Goal: Information Seeking & Learning: Find specific page/section

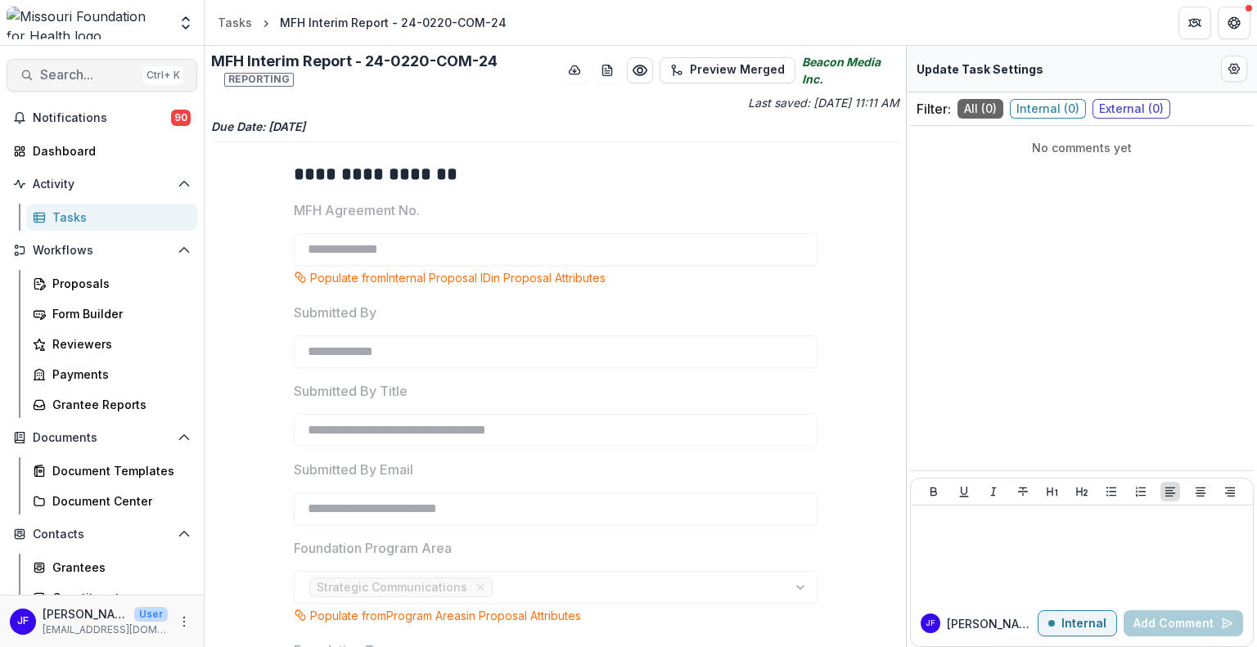
click at [61, 81] on span "Search..." at bounding box center [88, 75] width 97 height 16
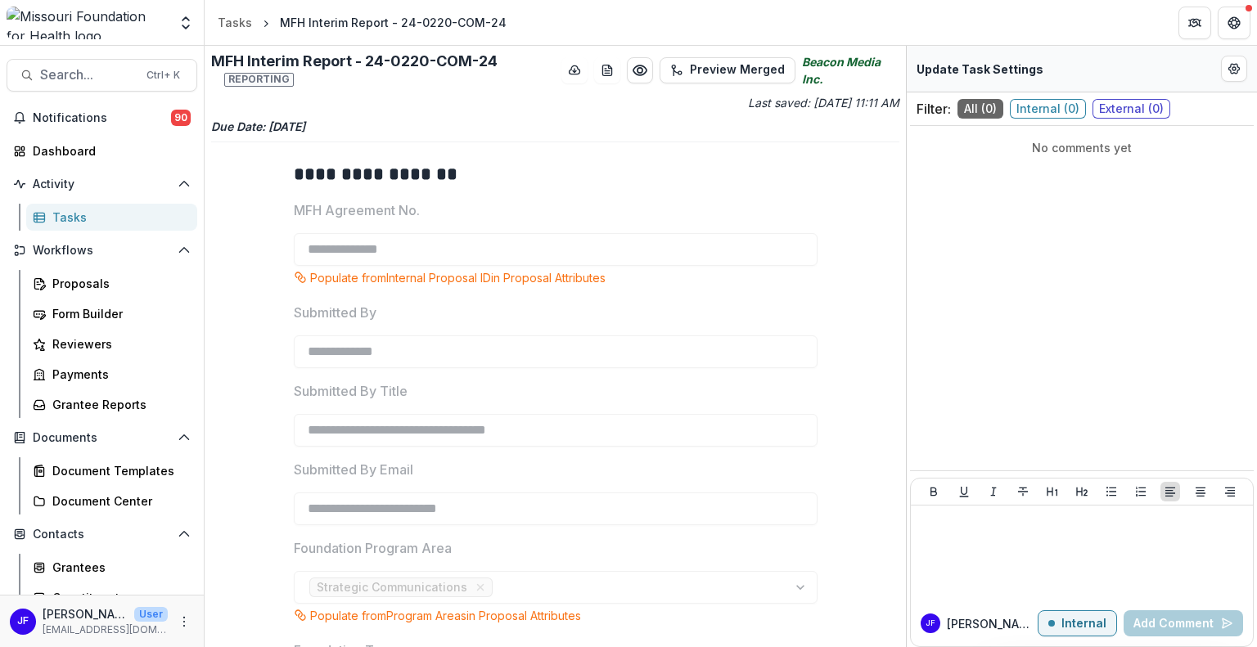
paste input "**********"
type input "**********"
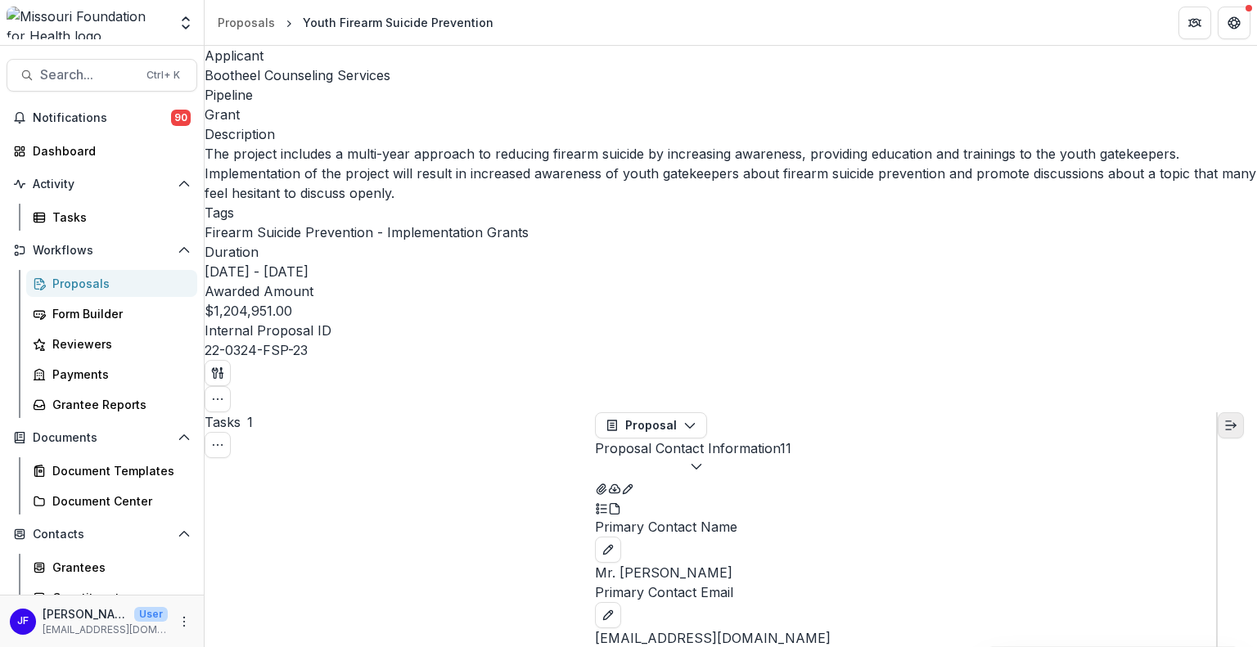
click at [1234, 419] on icon "Expand right" at bounding box center [1230, 425] width 13 height 13
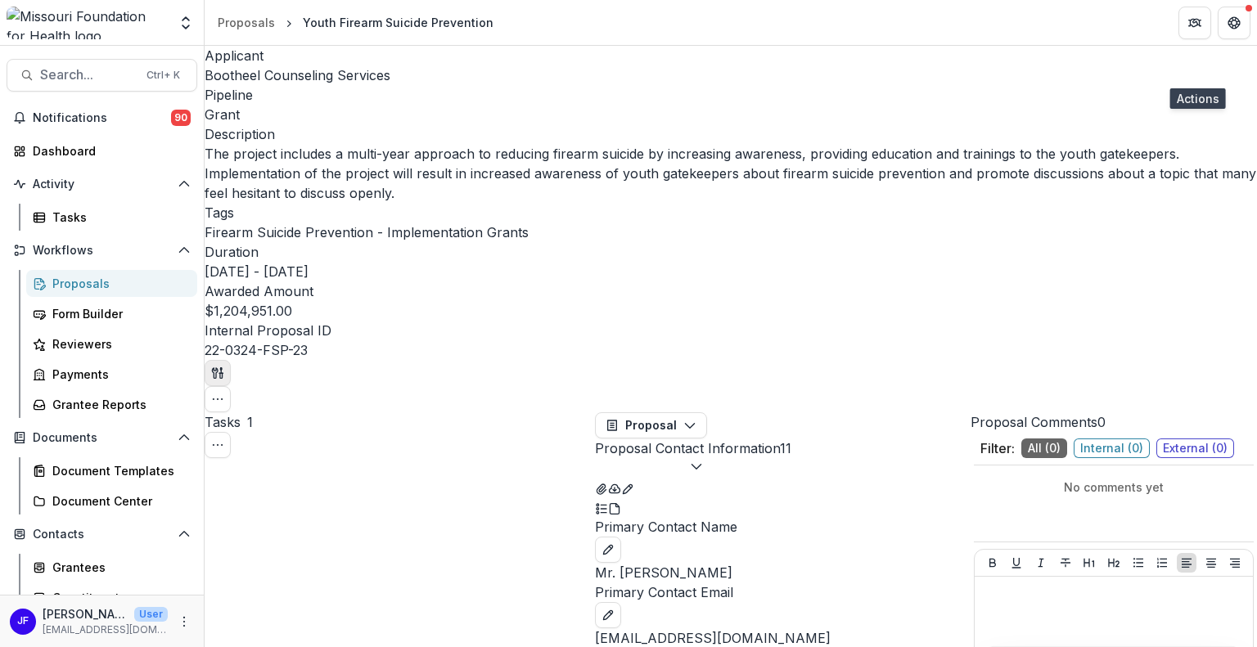
click at [218, 368] on icon "button" at bounding box center [215, 373] width 6 height 11
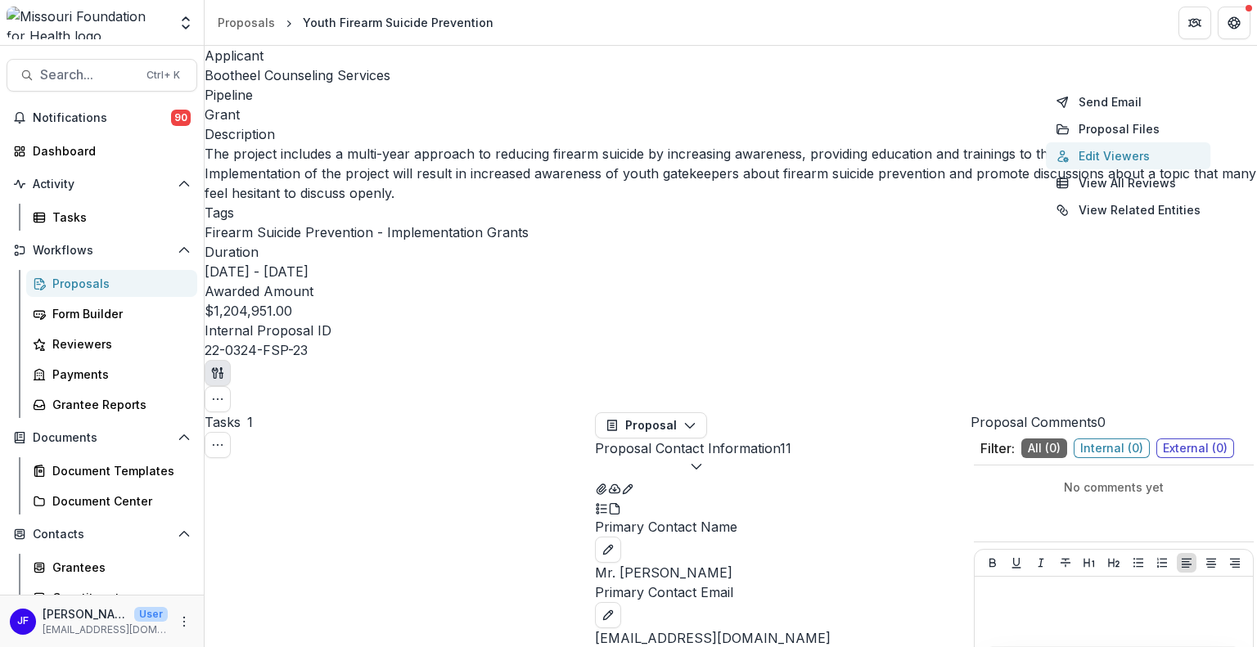
click at [1127, 156] on button "Edit Viewers" at bounding box center [1128, 155] width 165 height 27
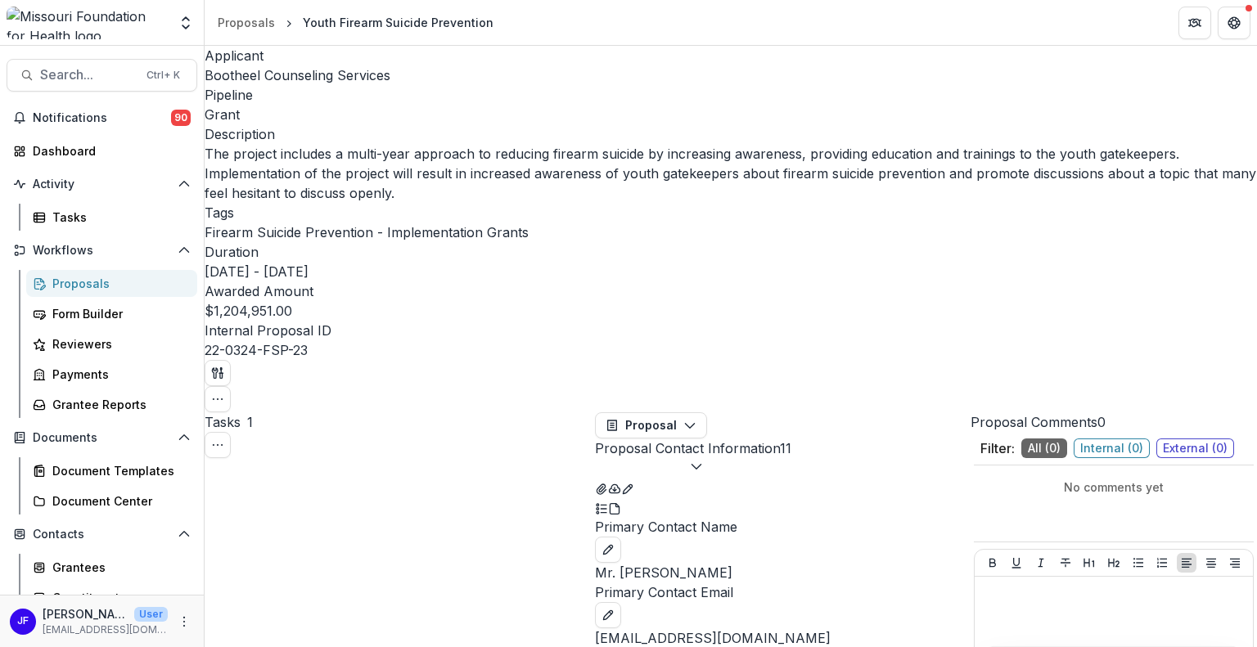
click at [1229, 25] on icon "Close" at bounding box center [1234, 20] width 10 height 10
click at [224, 393] on icon "button" at bounding box center [217, 399] width 13 height 13
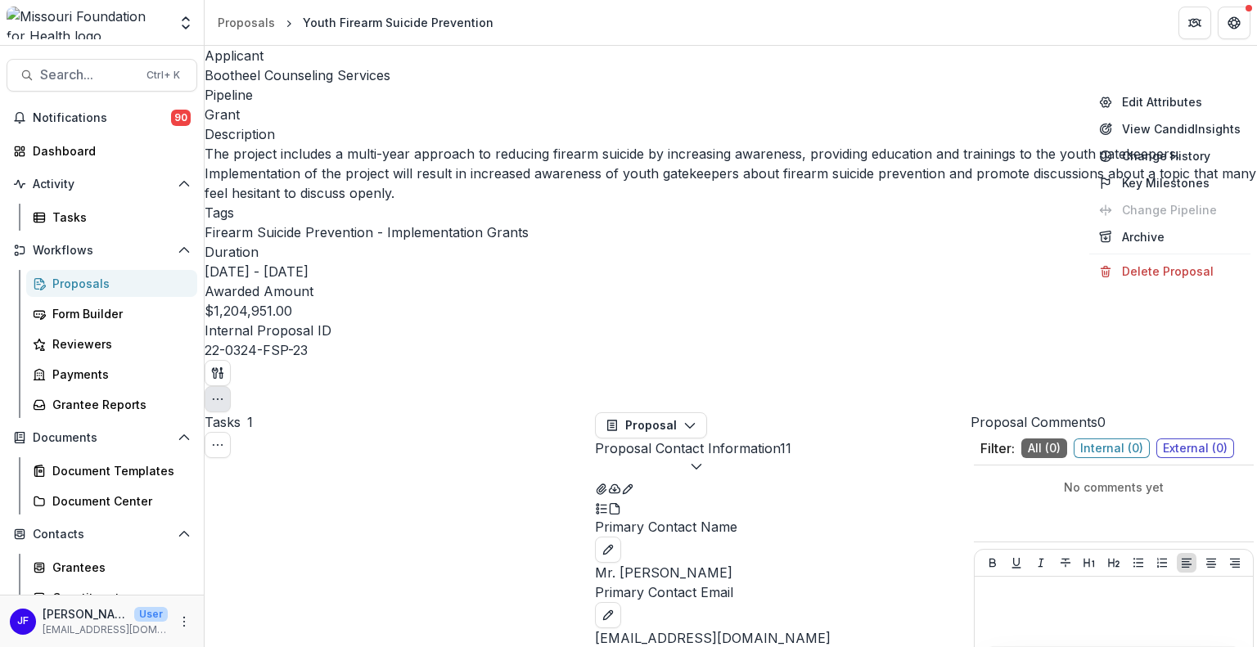
click at [1015, 472] on div "No comments yet" at bounding box center [1114, 503] width 280 height 63
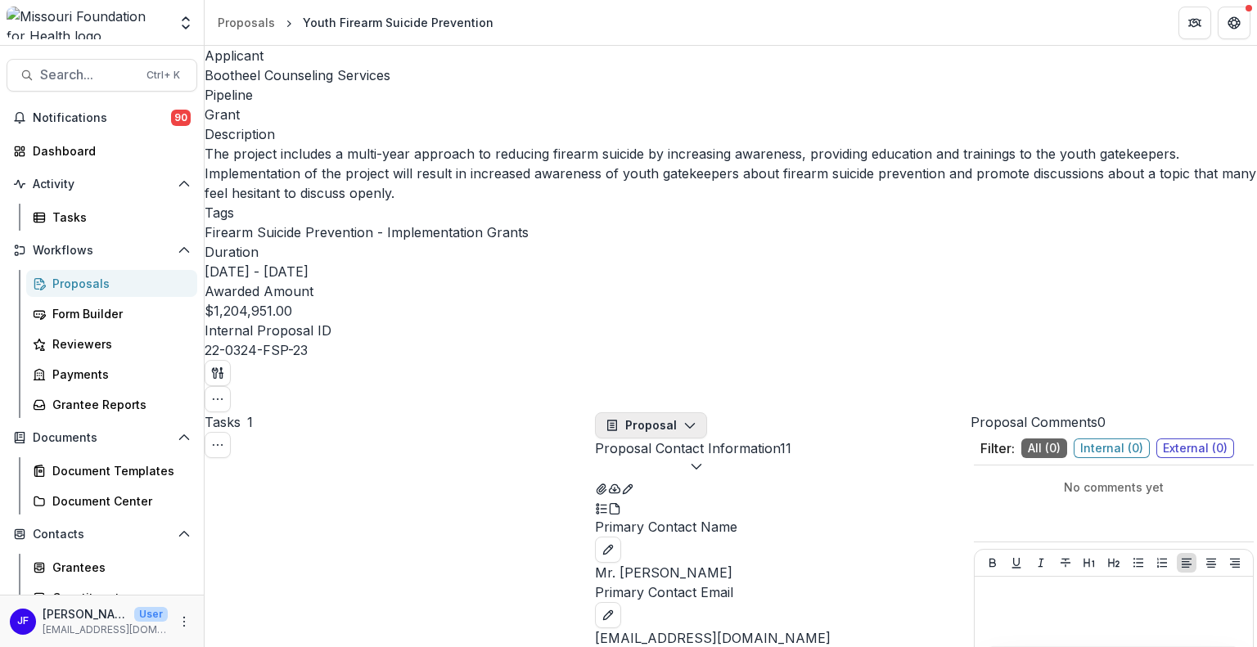
click at [641, 413] on button "Proposal" at bounding box center [651, 426] width 112 height 26
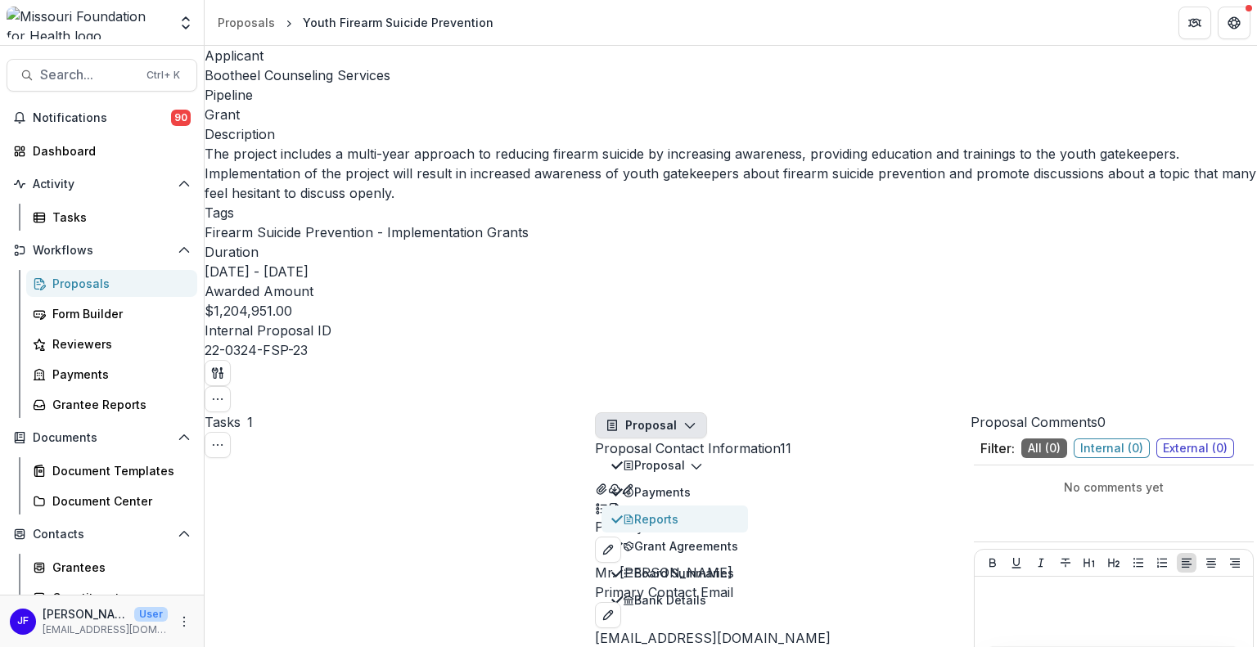
click at [684, 506] on button "Reports" at bounding box center [675, 519] width 147 height 27
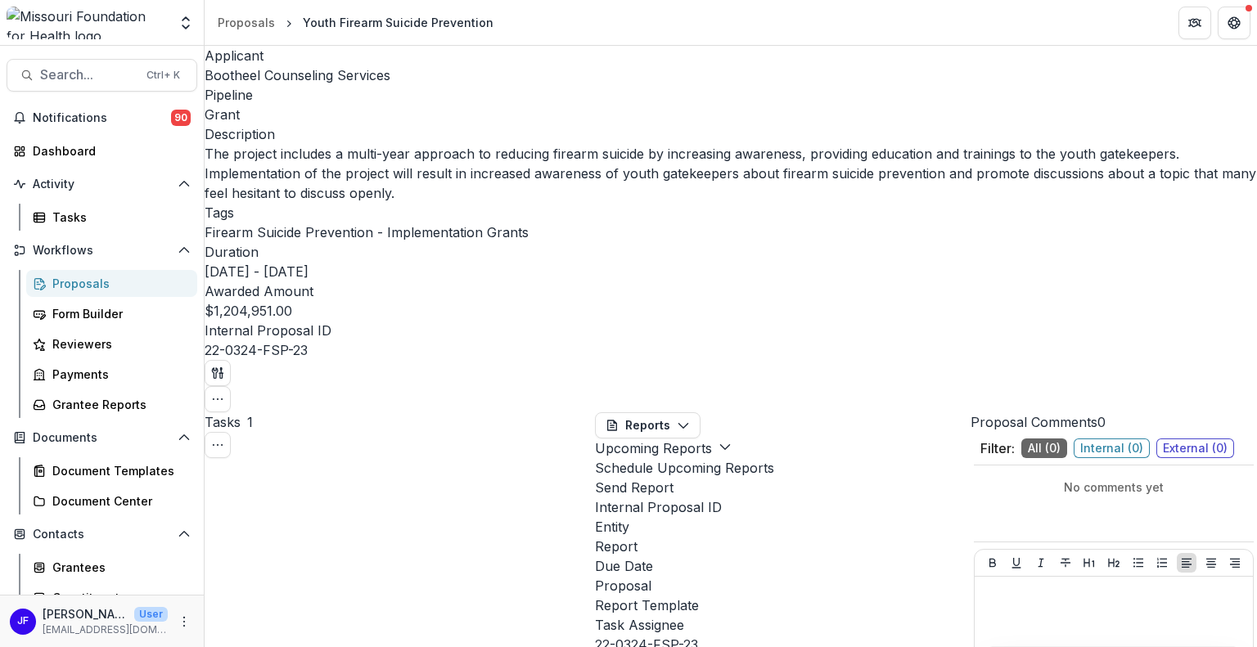
scroll to position [0, 251]
drag, startPoint x: 633, startPoint y: 624, endPoint x: 704, endPoint y: 631, distance: 71.5
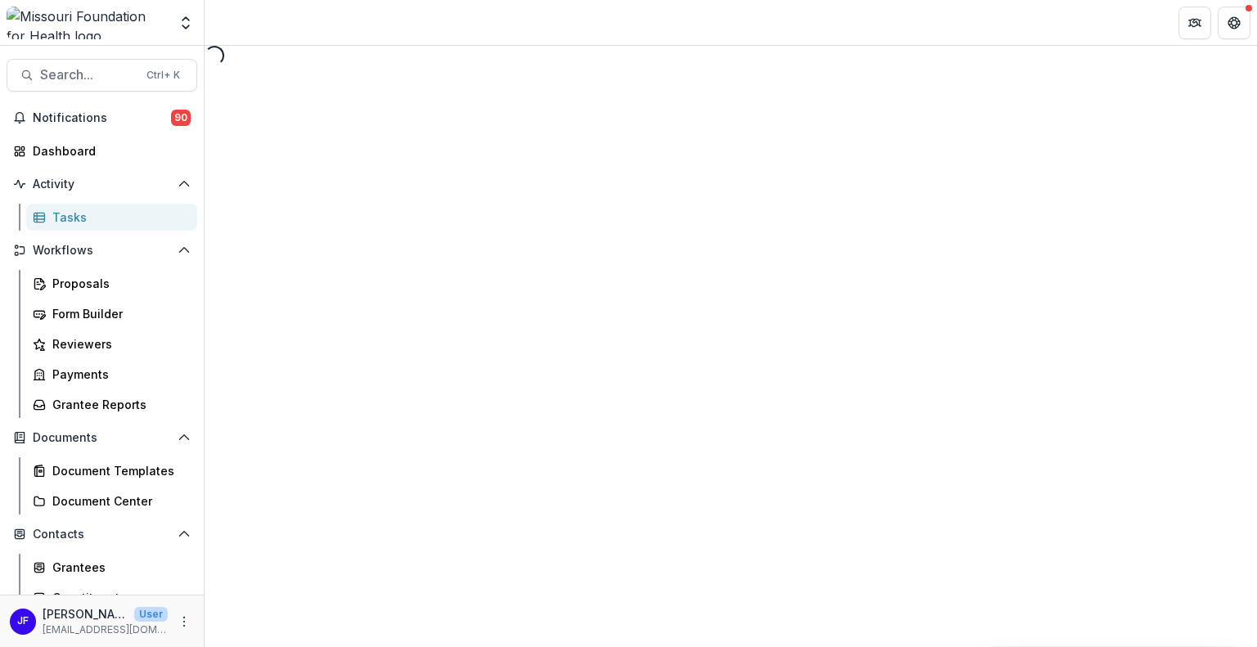
select select "********"
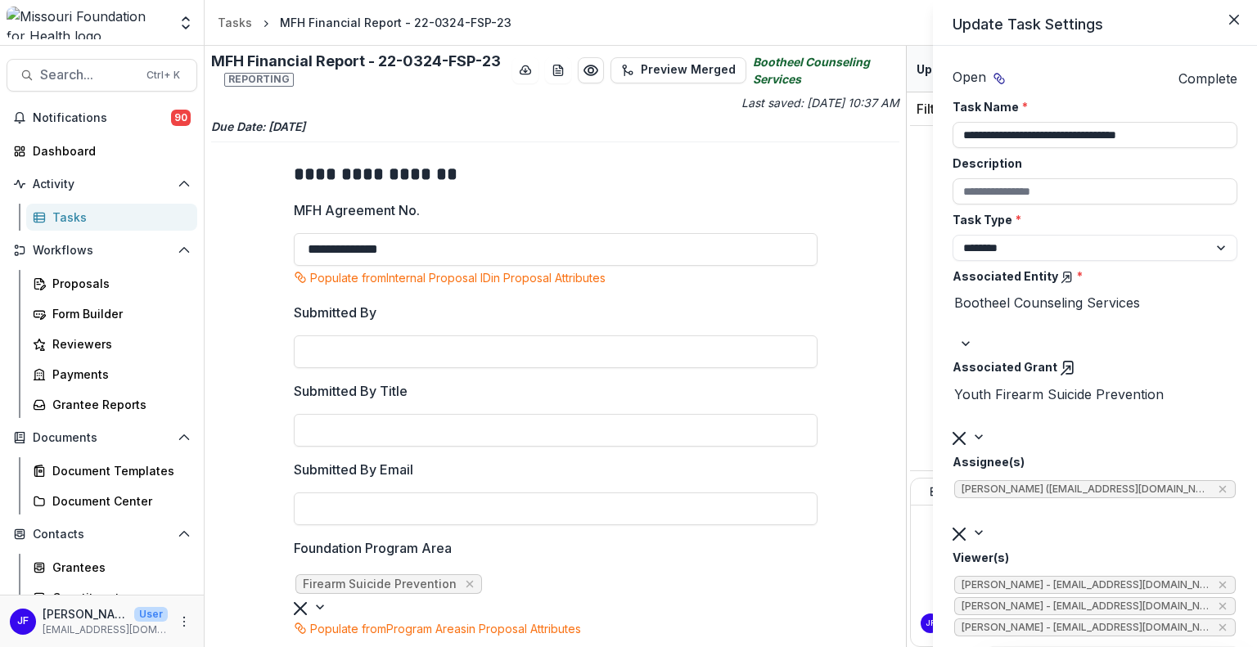
click at [1015, 500] on div at bounding box center [1018, 510] width 131 height 21
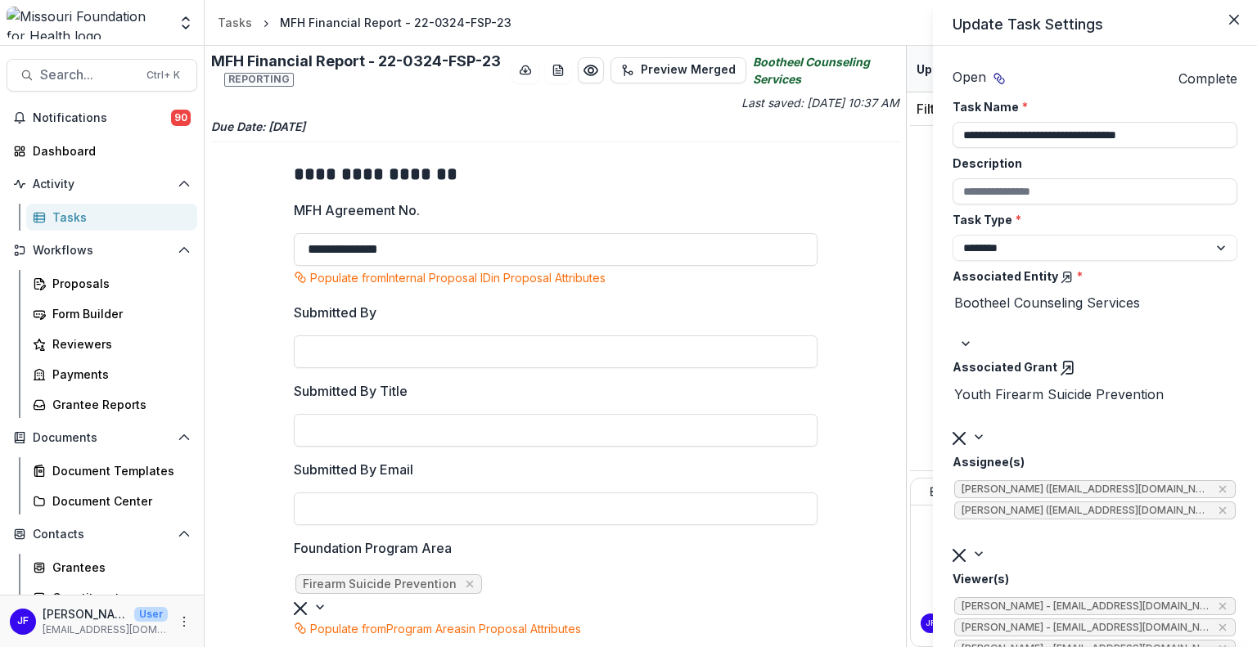
scroll to position [41, 0]
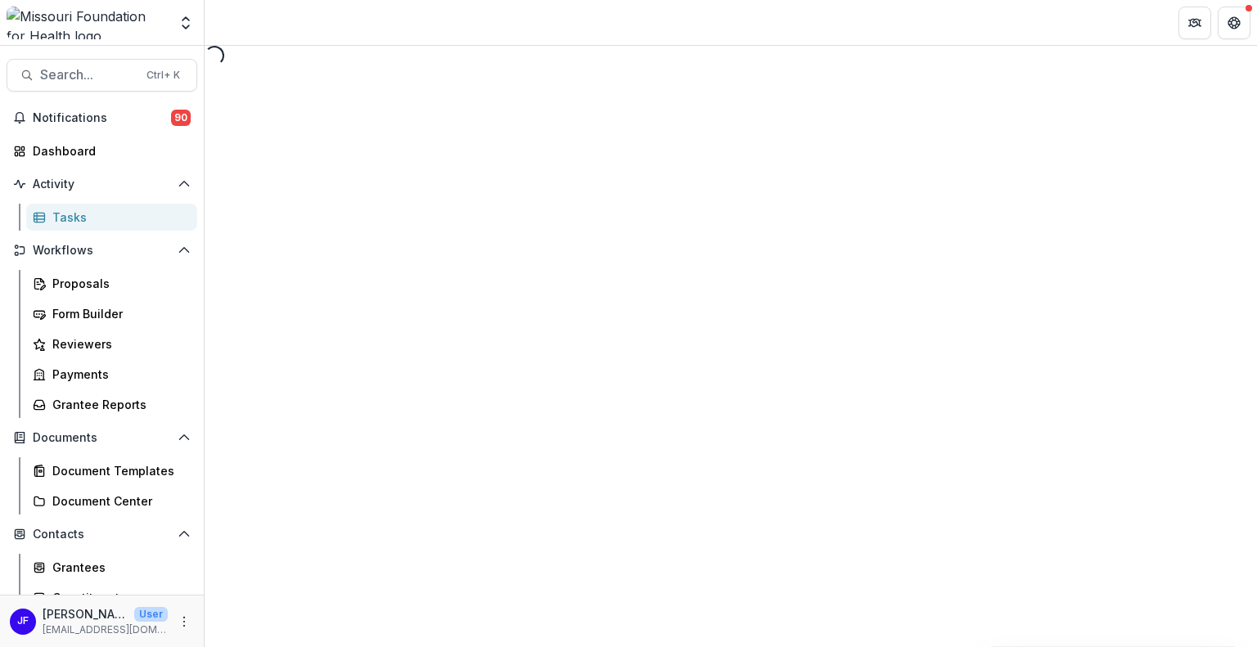
select select "********"
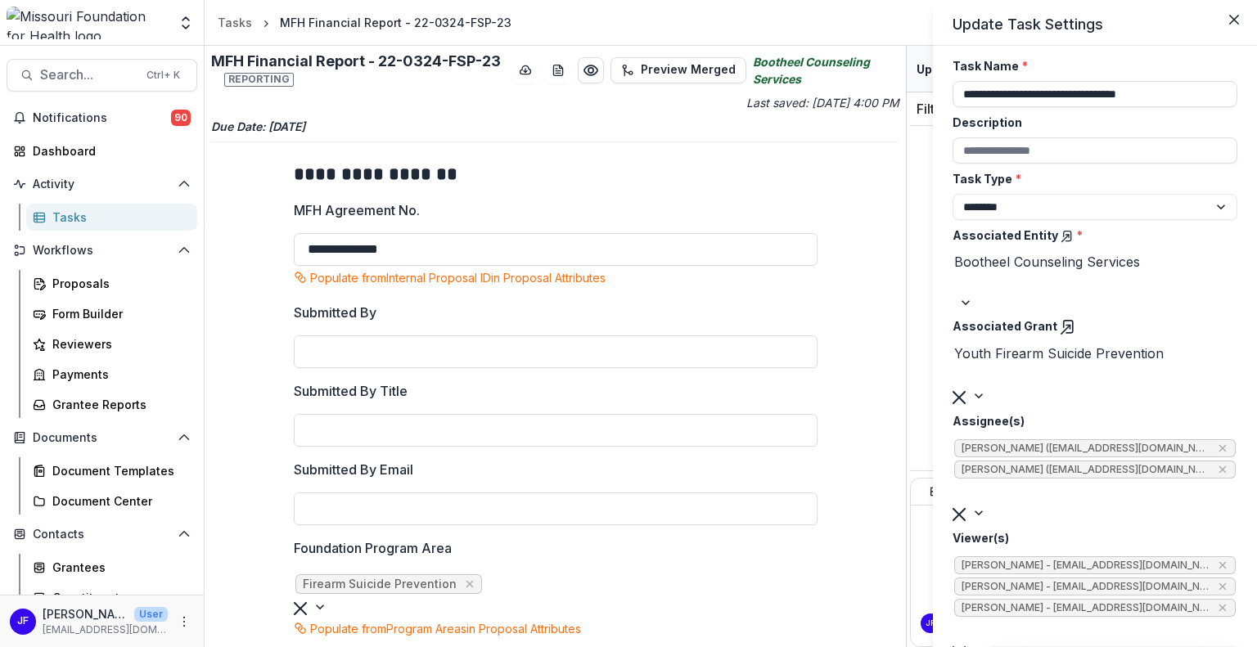
scroll to position [0, 0]
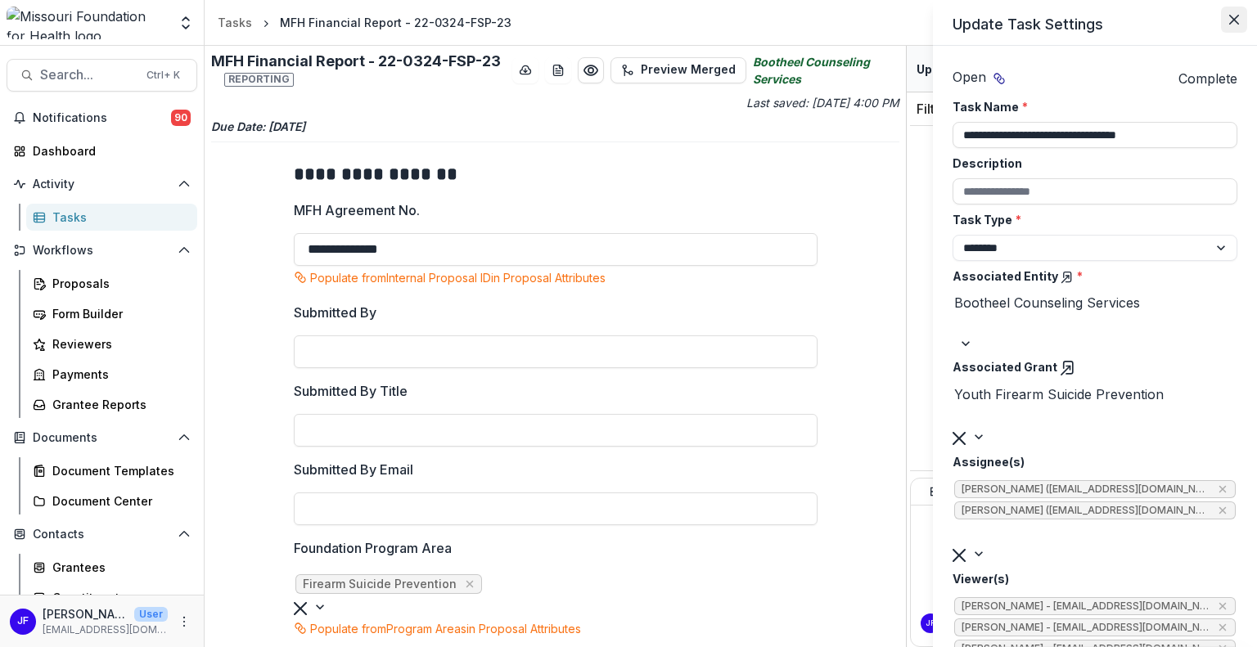
click at [1230, 22] on icon "Close" at bounding box center [1234, 20] width 10 height 10
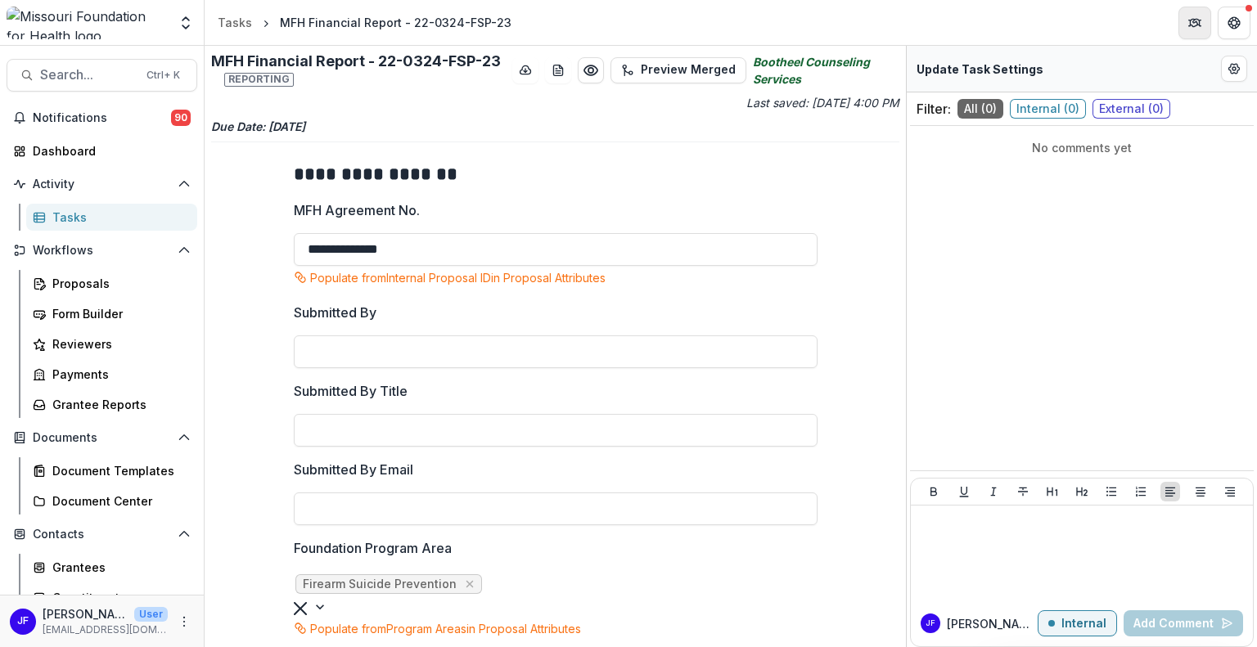
click at [1195, 25] on icon "Partners" at bounding box center [1194, 22] width 13 height 13
click at [1229, 25] on icon "Close" at bounding box center [1234, 20] width 10 height 10
click at [1231, 23] on icon "Get Help" at bounding box center [1230, 22] width 3 height 4
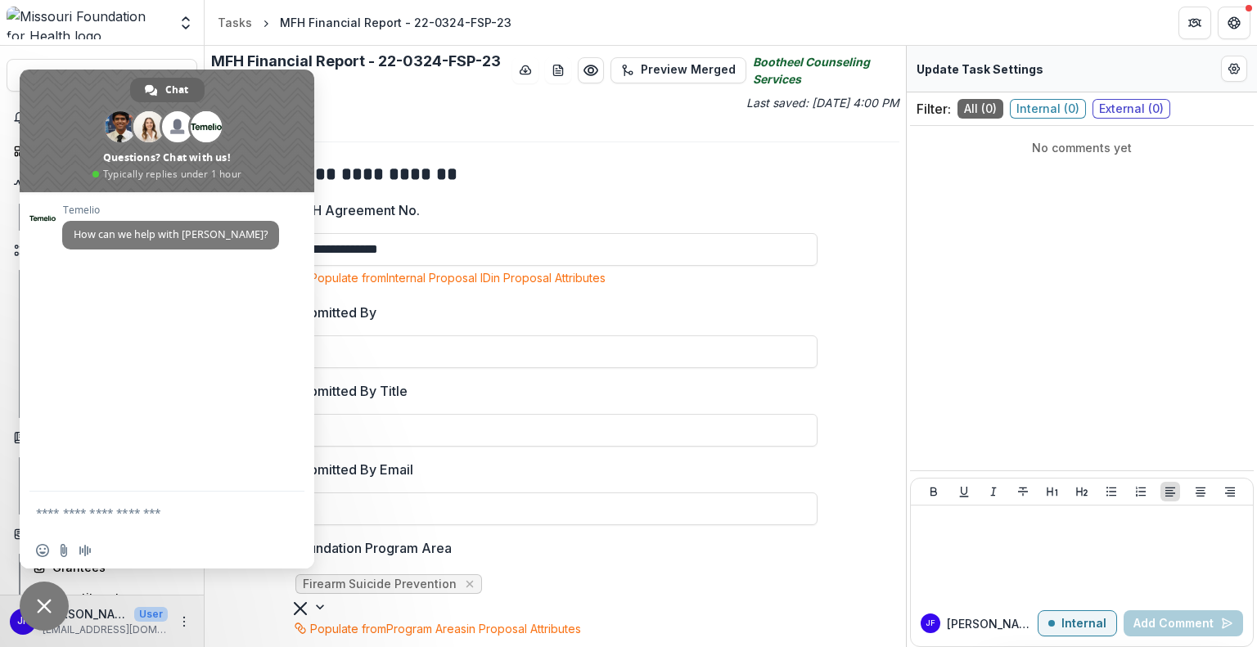
click at [44, 598] on span "Close chat" at bounding box center [44, 606] width 49 height 49
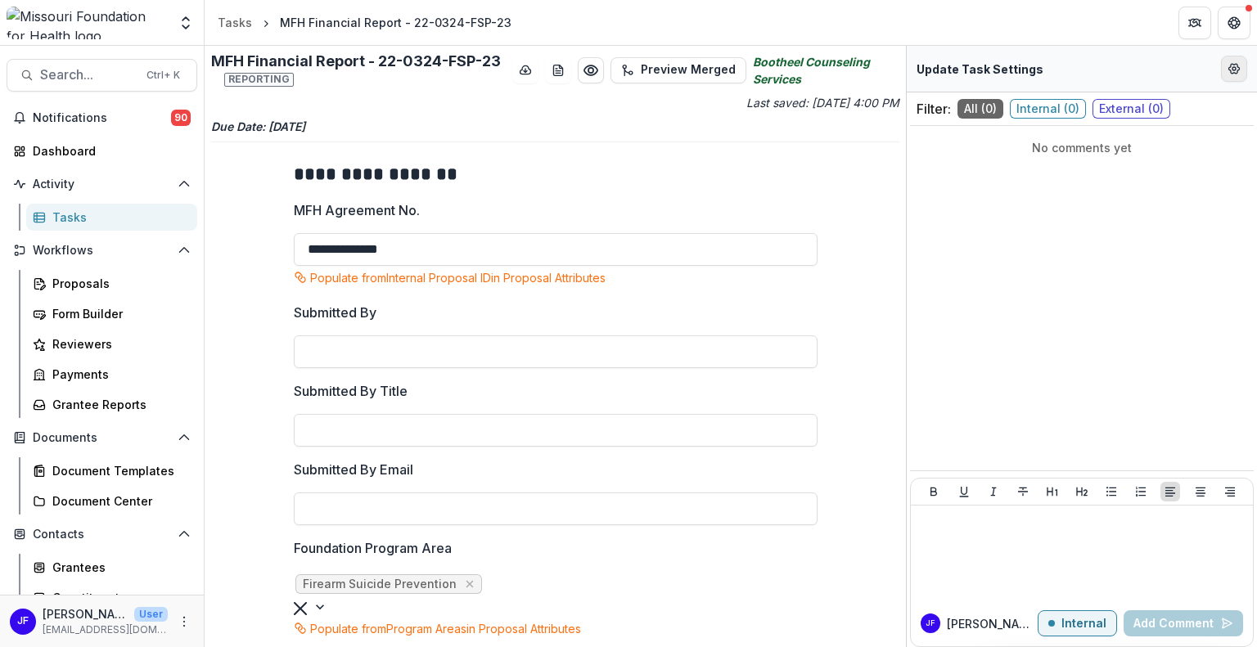
click at [1235, 74] on icon "Edit Form Settings" at bounding box center [1234, 69] width 11 height 10
select select "********"
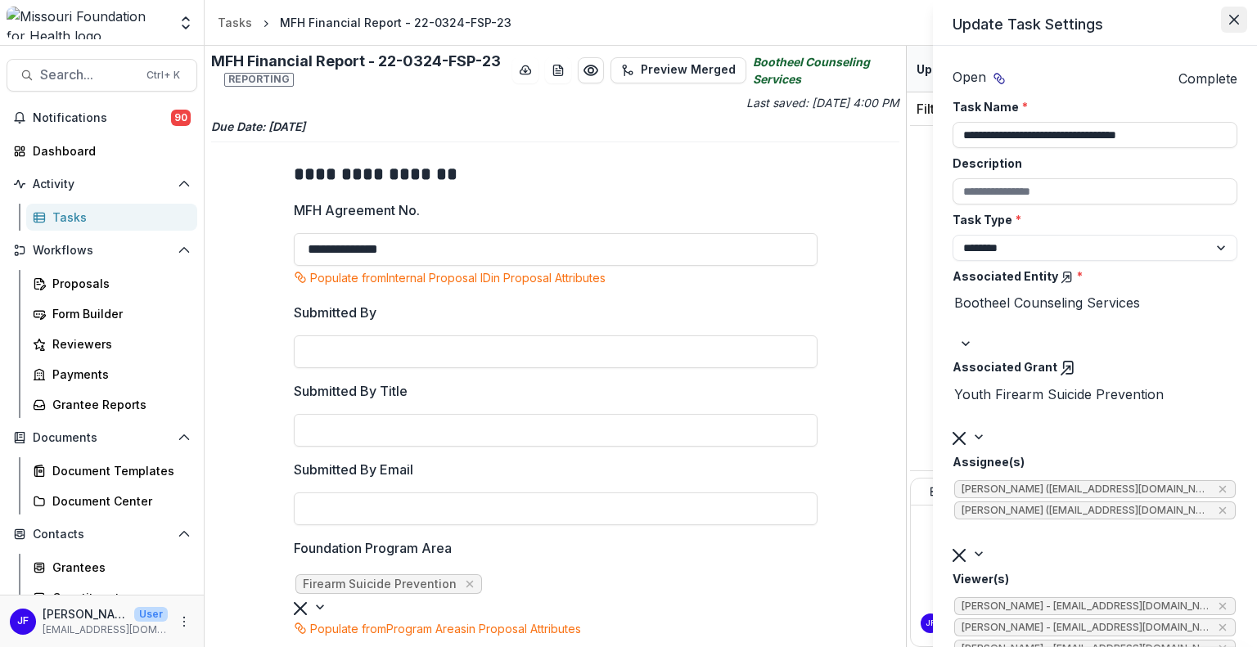
click at [1237, 21] on icon "Close" at bounding box center [1234, 20] width 10 height 10
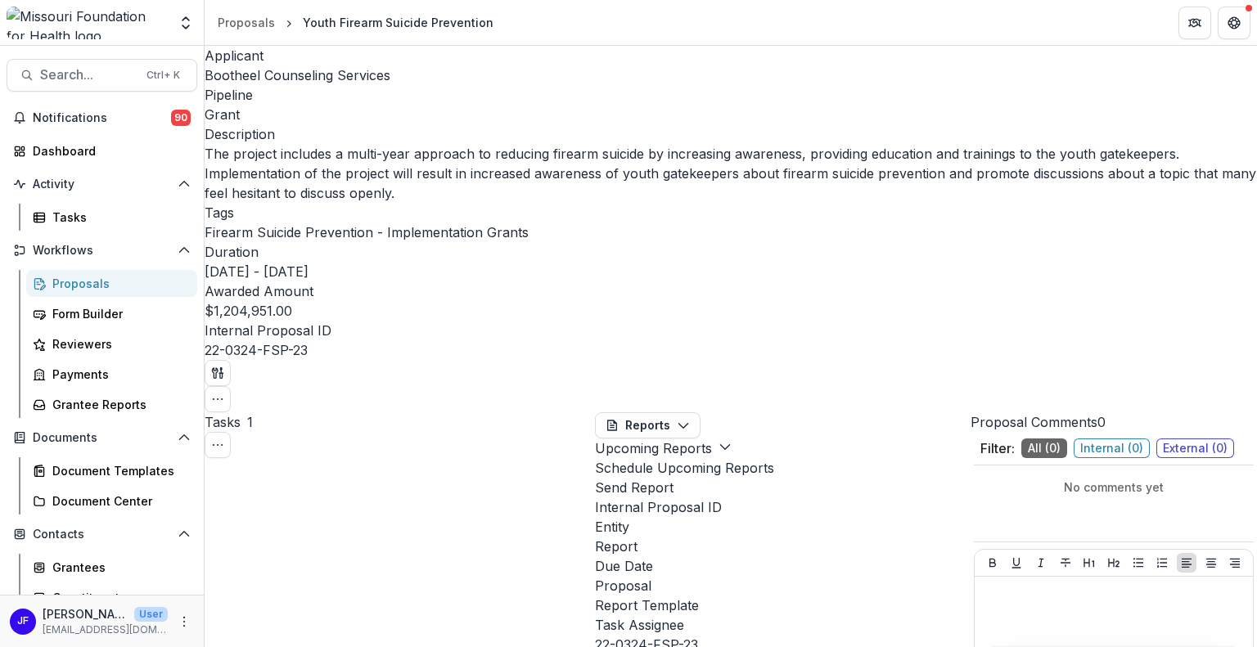
click at [266, 71] on span "Bootheel Counseling Services" at bounding box center [298, 75] width 186 height 16
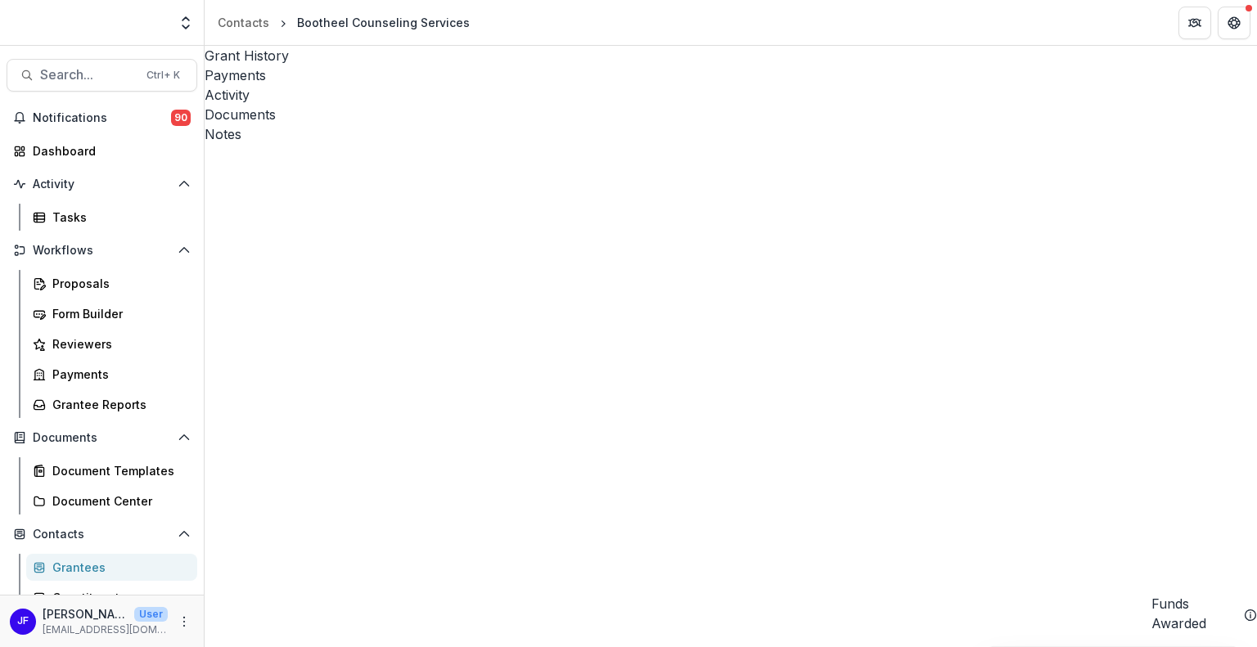
scroll to position [982, 0]
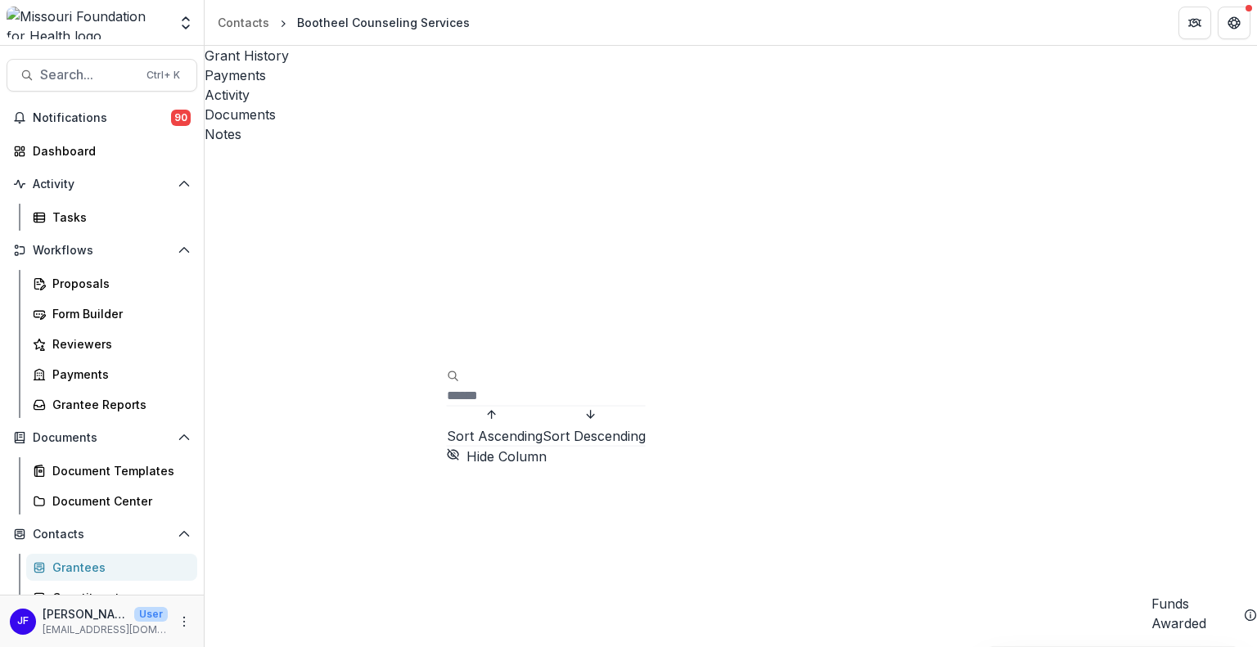
click at [543, 444] on span "Sort Descending" at bounding box center [594, 436] width 103 height 16
click at [497, 428] on span "Sort Ascending" at bounding box center [495, 436] width 96 height 16
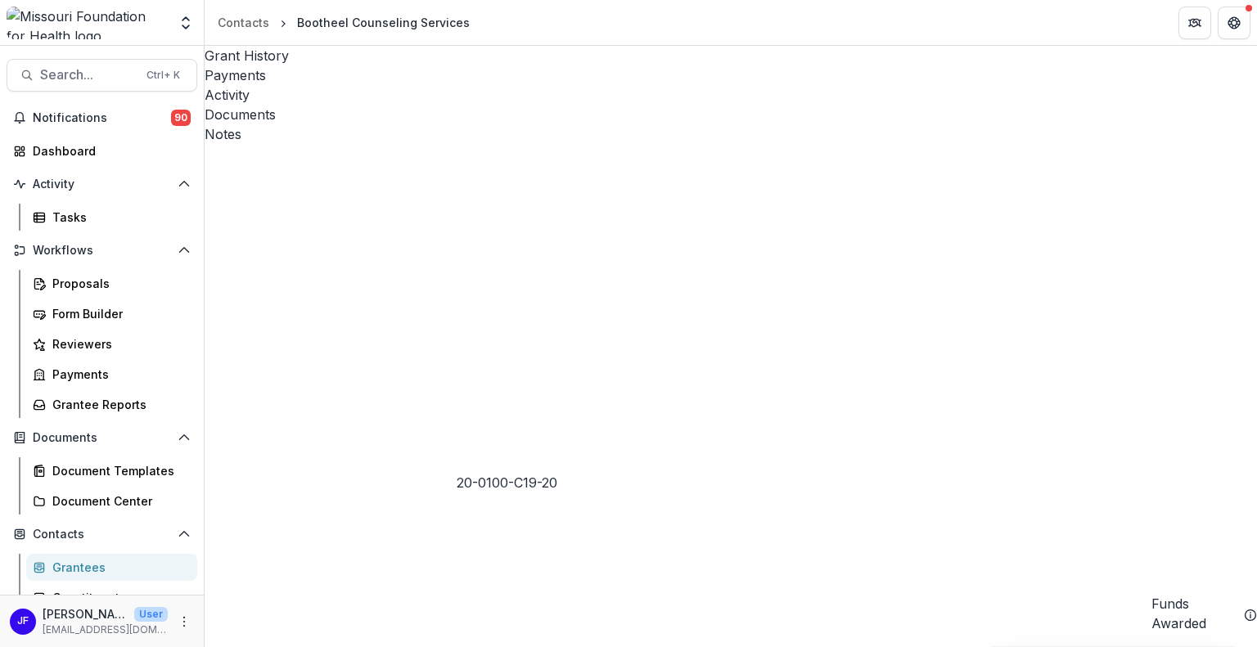
scroll to position [9, 0]
click at [56, 70] on span "Search..." at bounding box center [88, 75] width 97 height 16
type input "**********"
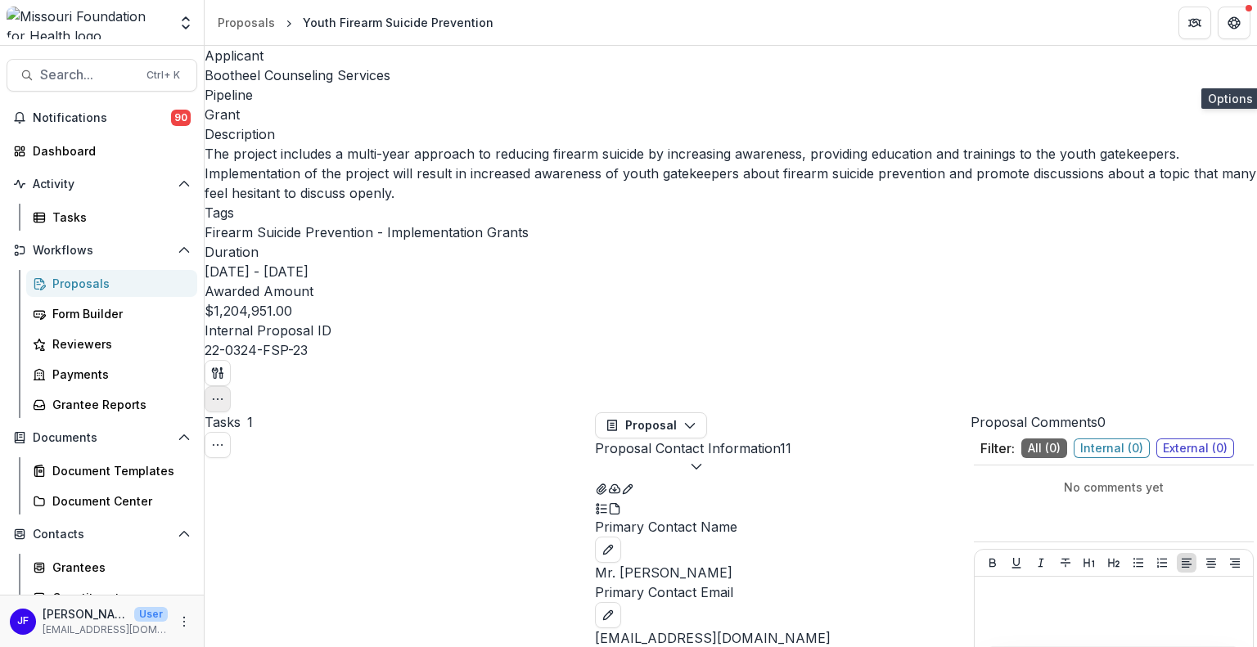
click at [224, 393] on icon "button" at bounding box center [217, 399] width 13 height 13
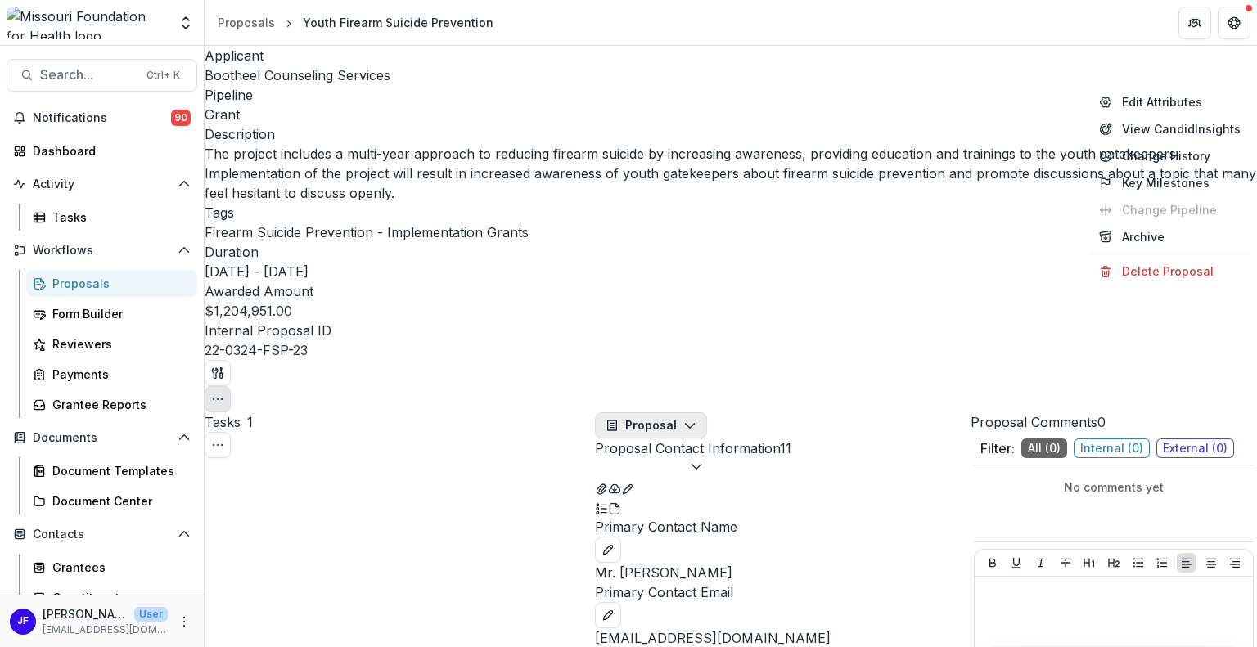
click at [638, 413] on button "Proposal" at bounding box center [651, 426] width 112 height 26
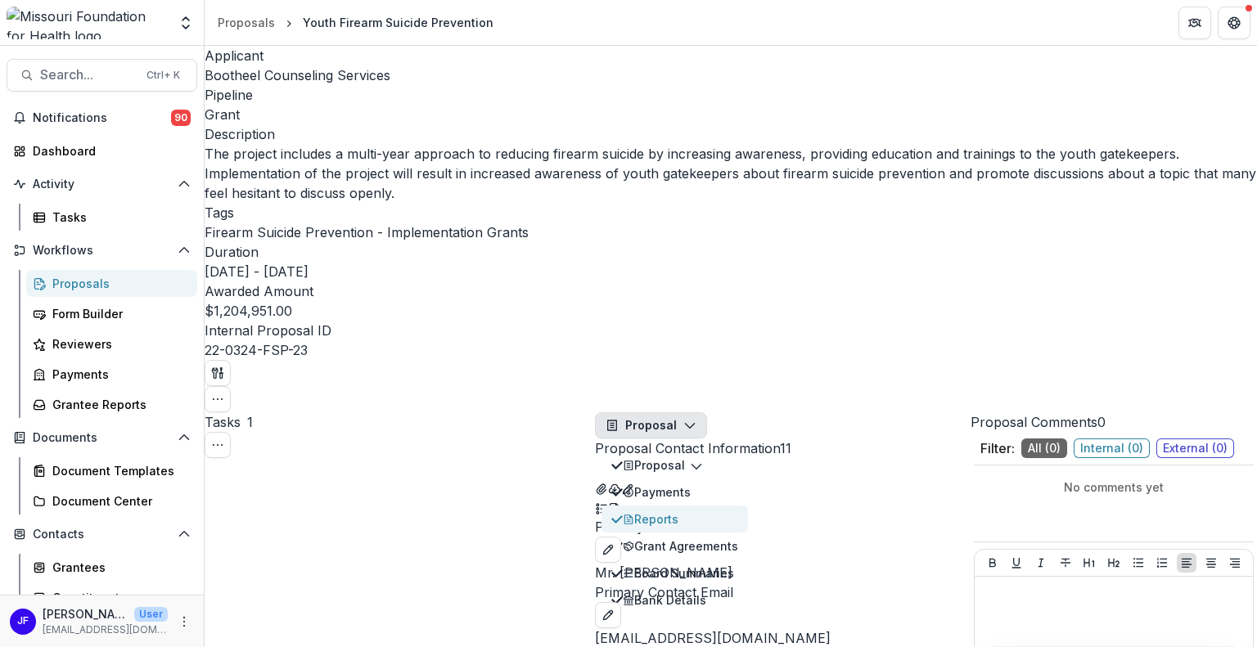
click at [651, 511] on div "Reports" at bounding box center [680, 519] width 115 height 17
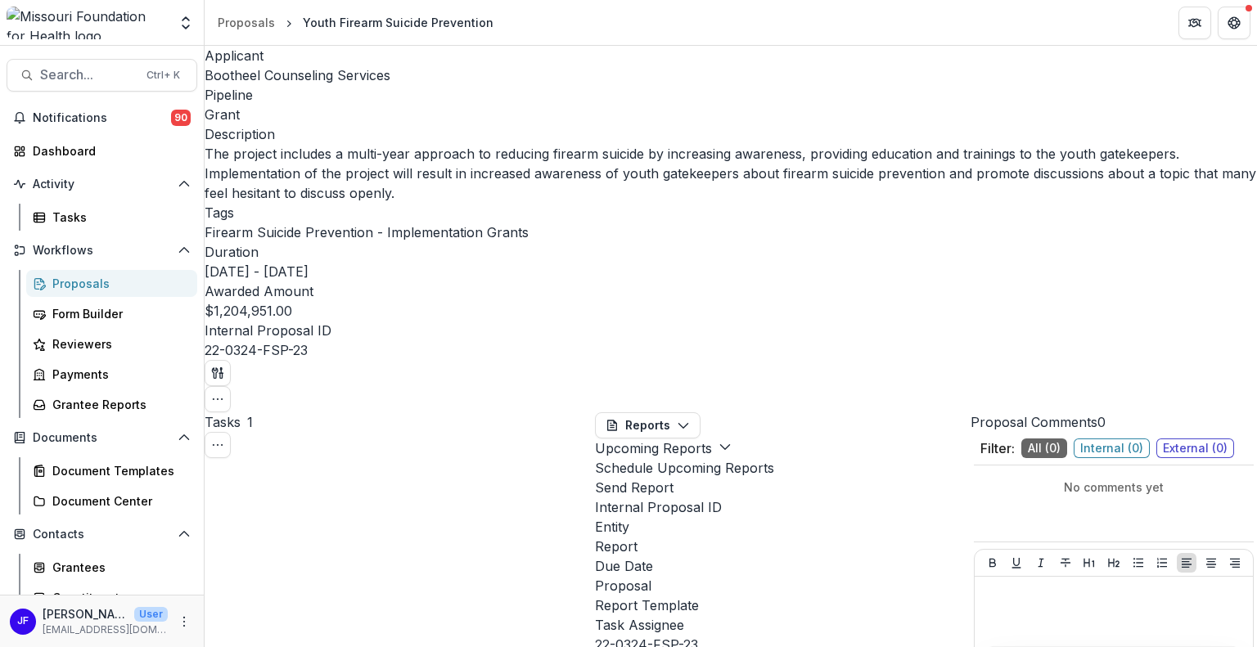
scroll to position [0, 319]
drag, startPoint x: 683, startPoint y: 629, endPoint x: 773, endPoint y: 623, distance: 90.3
select select "********"
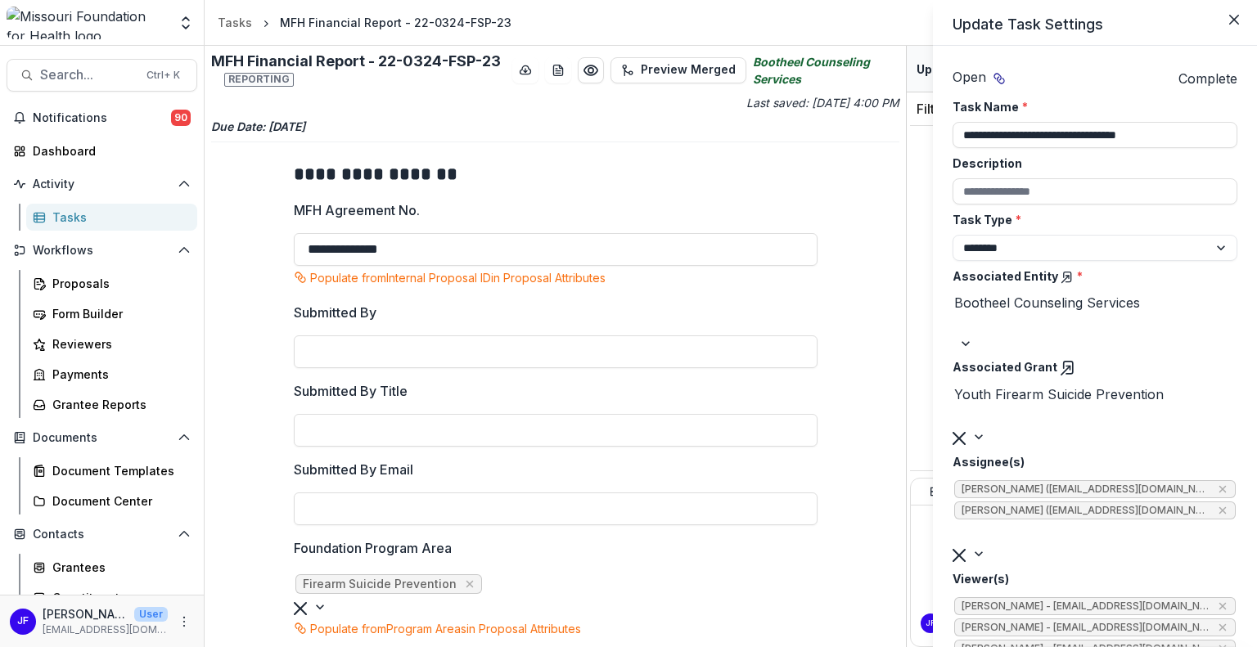
drag, startPoint x: 500, startPoint y: 20, endPoint x: 402, endPoint y: 22, distance: 98.2
click at [402, 22] on div "**********" at bounding box center [628, 323] width 1257 height 647
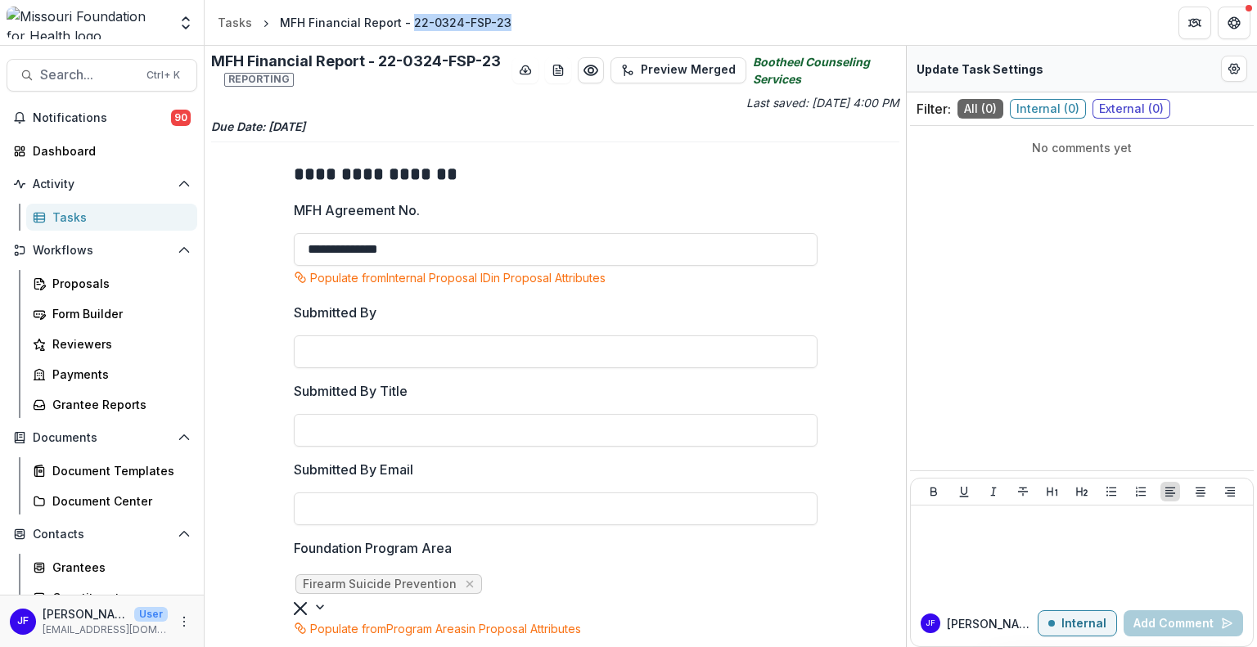
drag, startPoint x: 404, startPoint y: 20, endPoint x: 504, endPoint y: 24, distance: 99.9
click at [504, 24] on div "MFH Financial Report - 22-0324-FSP-23" at bounding box center [395, 23] width 245 height 24
copy div "22-0324-FSP-23"
